Goal: Find specific page/section: Find specific page/section

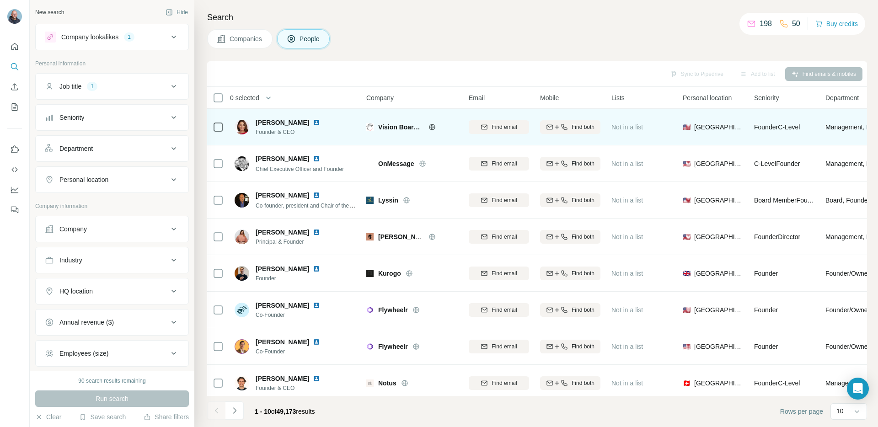
click at [259, 124] on span "[PERSON_NAME]" at bounding box center [283, 122] width 54 height 9
drag, startPoint x: 295, startPoint y: 119, endPoint x: 286, endPoint y: 121, distance: 8.3
click at [294, 119] on span "[PERSON_NAME]" at bounding box center [283, 122] width 54 height 9
drag, startPoint x: 256, startPoint y: 121, endPoint x: 302, endPoint y: 121, distance: 46.2
click at [302, 121] on div "[PERSON_NAME]" at bounding box center [293, 122] width 75 height 9
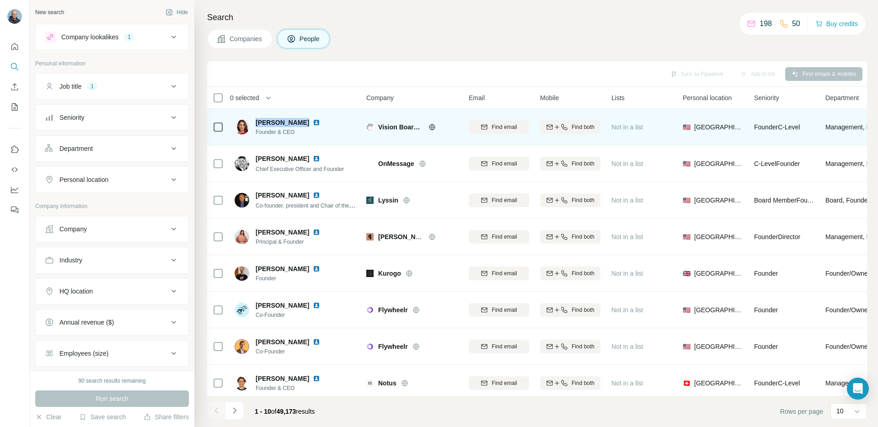
copy span "[PERSON_NAME]"
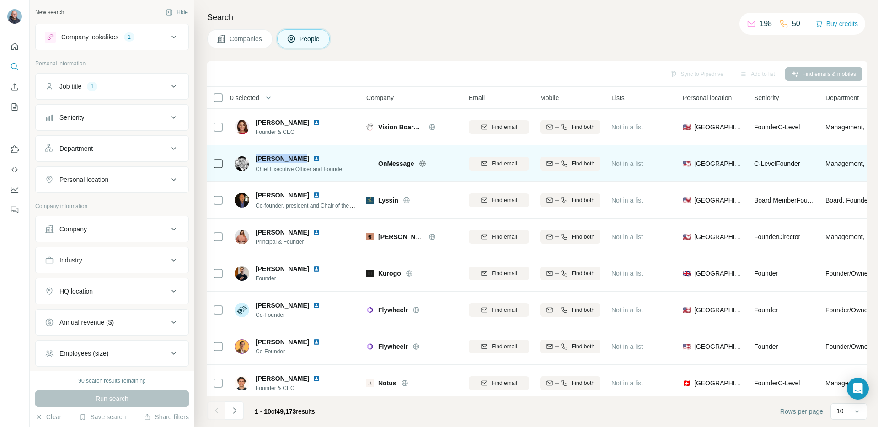
drag, startPoint x: 255, startPoint y: 158, endPoint x: 299, endPoint y: 158, distance: 43.9
click at [299, 158] on div "[PERSON_NAME]" at bounding box center [300, 158] width 88 height 9
copy span "[PERSON_NAME]"
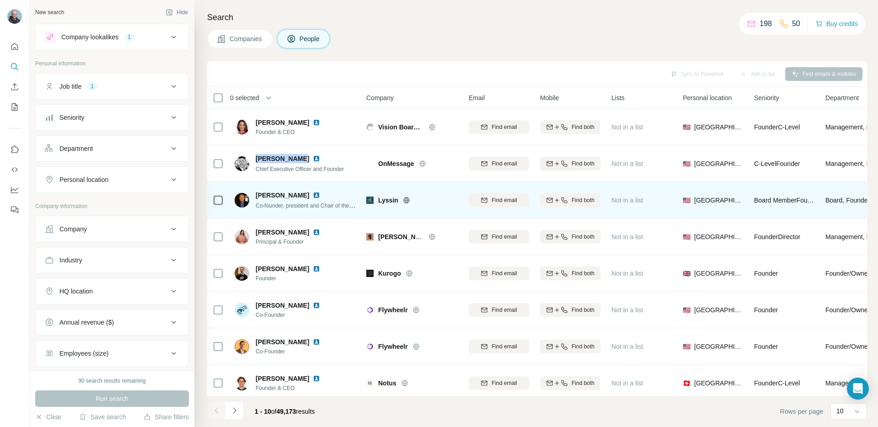
scroll to position [0, 2]
drag, startPoint x: 256, startPoint y: 195, endPoint x: 294, endPoint y: 194, distance: 38.0
click at [294, 194] on div "[PERSON_NAME]" at bounding box center [306, 195] width 101 height 9
copy span "[PERSON_NAME]"
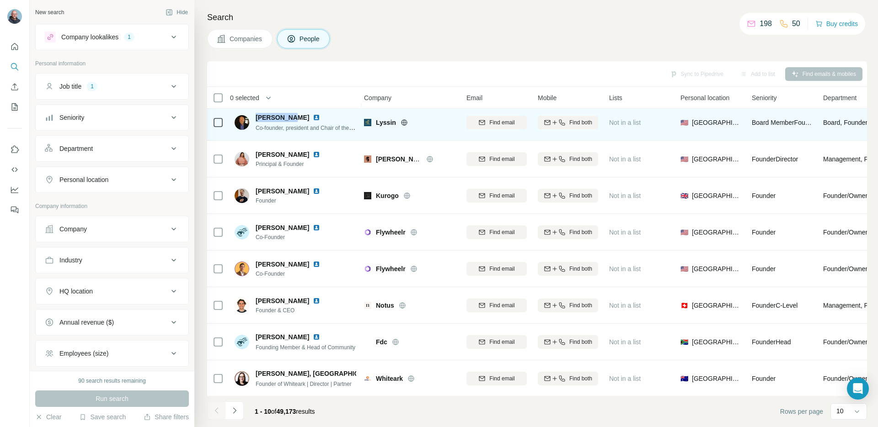
scroll to position [79, 2]
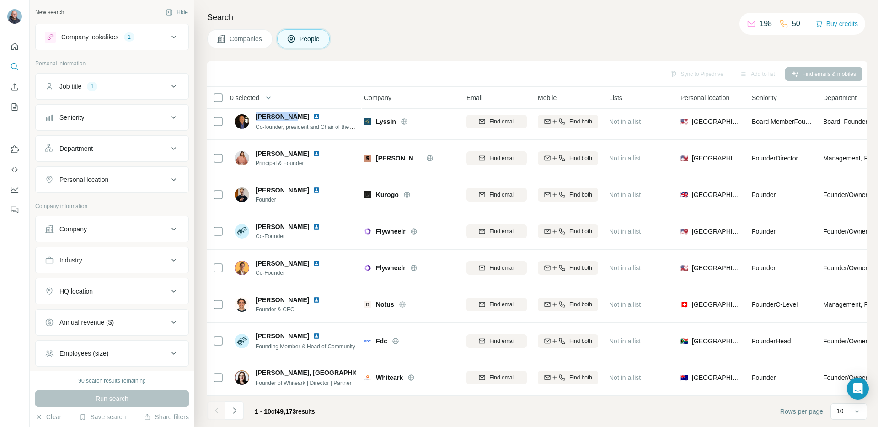
click at [86, 37] on div "Company lookalikes" at bounding box center [89, 36] width 57 height 9
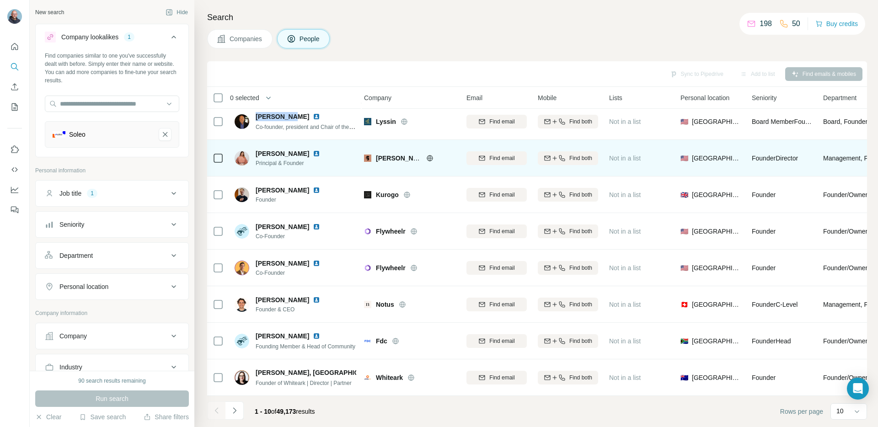
scroll to position [0, 2]
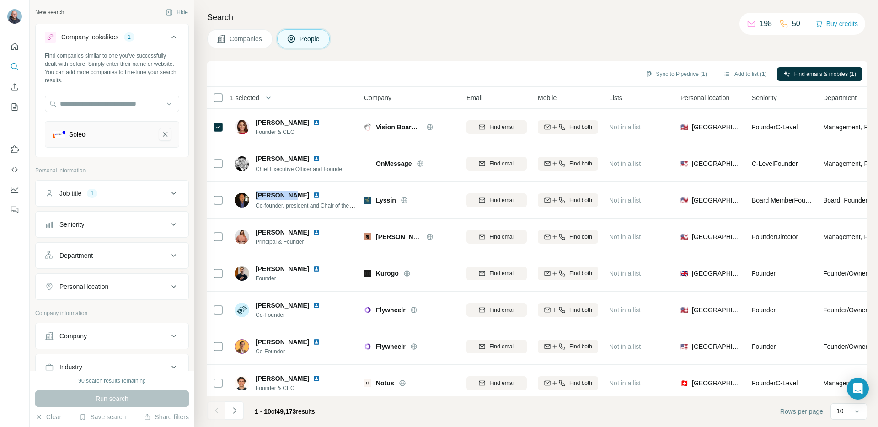
click at [162, 139] on icon "Soleo-remove-button" at bounding box center [165, 134] width 8 height 9
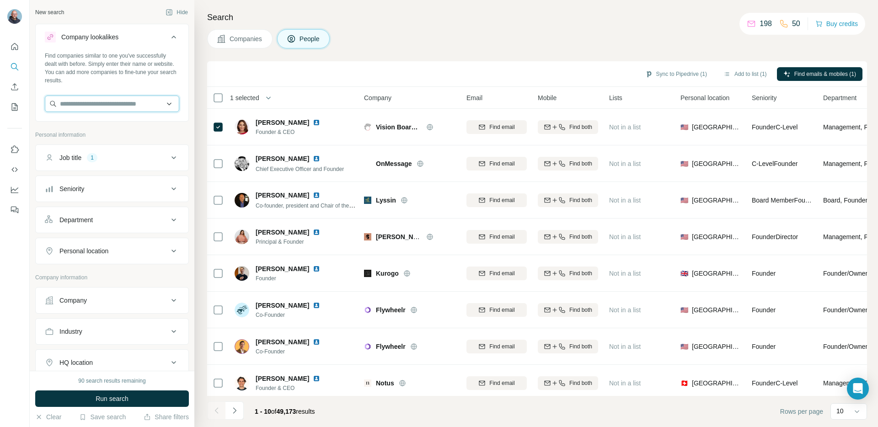
click at [99, 104] on input "text" at bounding box center [112, 104] width 135 height 16
paste input "**********"
type input "**********"
click at [96, 127] on p "Vision Board Media" at bounding box center [98, 124] width 55 height 9
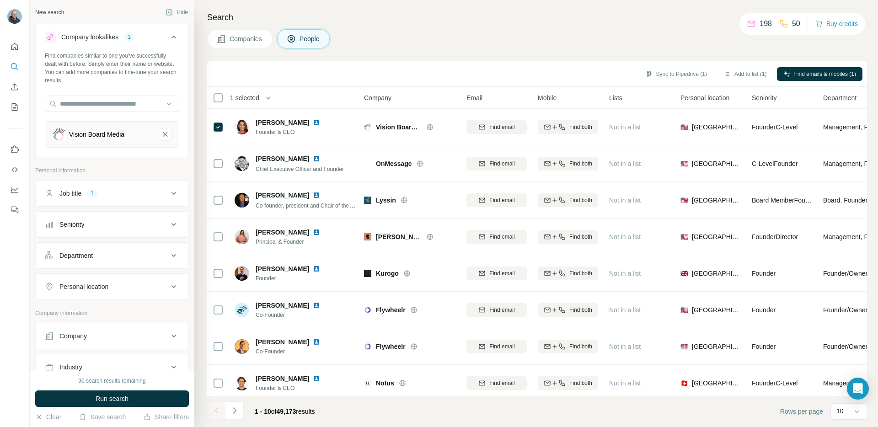
click at [246, 39] on span "Companies" at bounding box center [246, 38] width 33 height 9
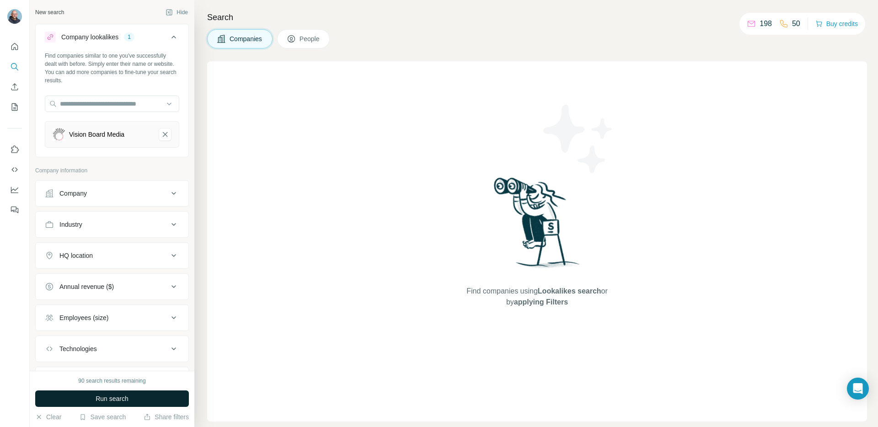
click at [96, 396] on span "Run search" at bounding box center [112, 398] width 33 height 9
